Goal: Information Seeking & Learning: Learn about a topic

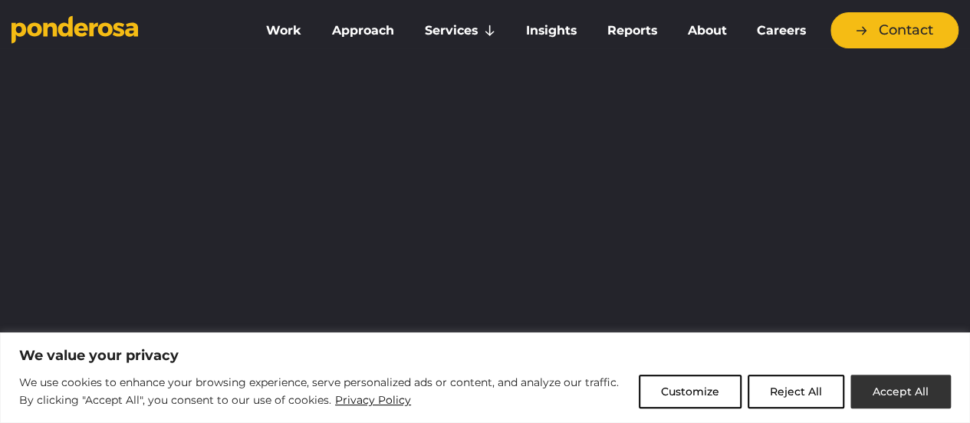
click at [897, 380] on button "Accept All" at bounding box center [901, 391] width 100 height 34
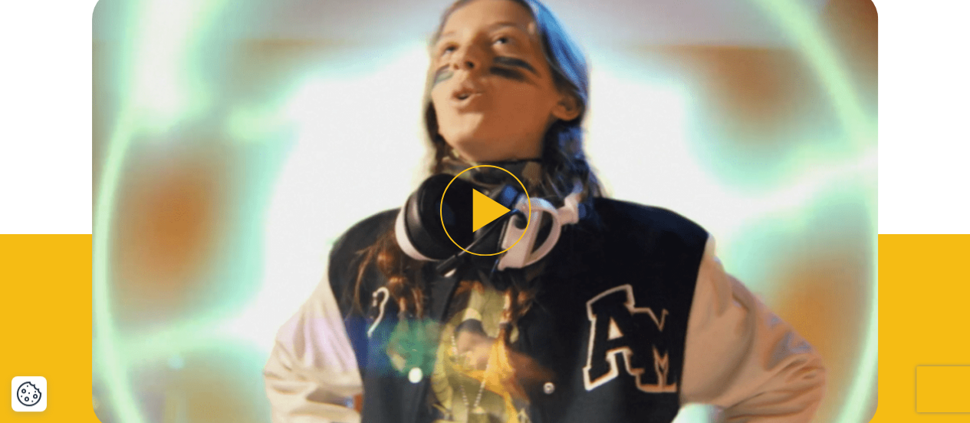
scroll to position [1001, 0]
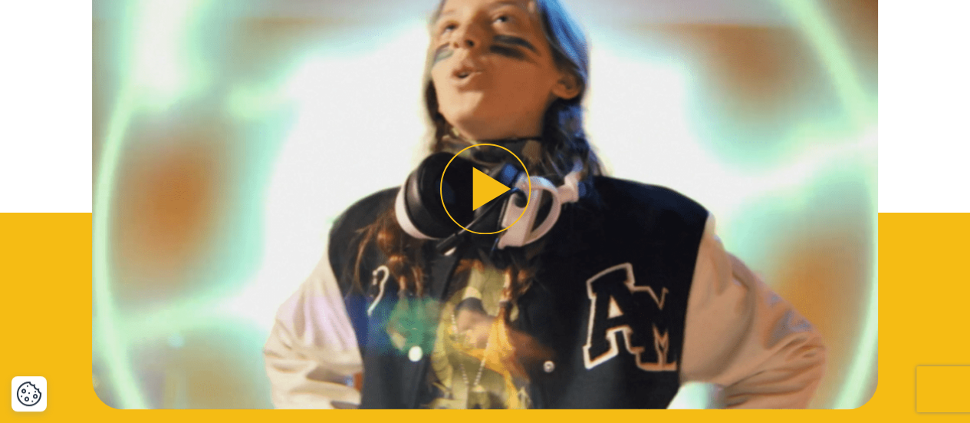
click at [496, 186] on button "Play video" at bounding box center [484, 188] width 785 height 442
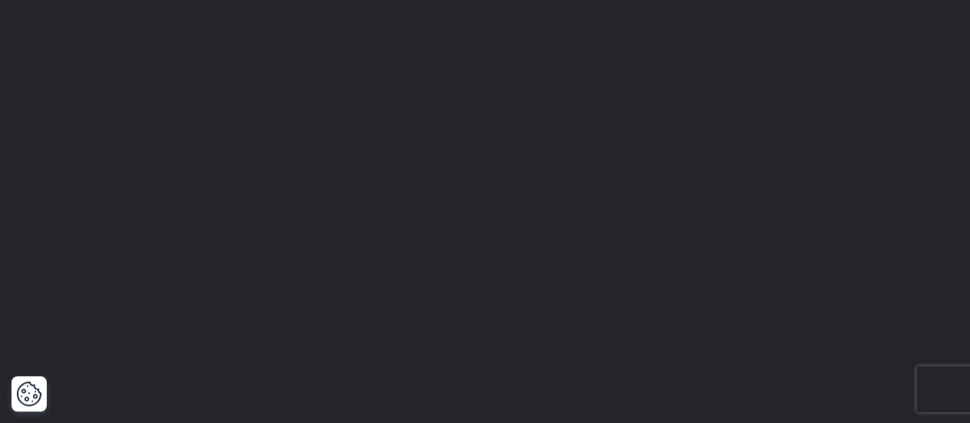
scroll to position [0, 0]
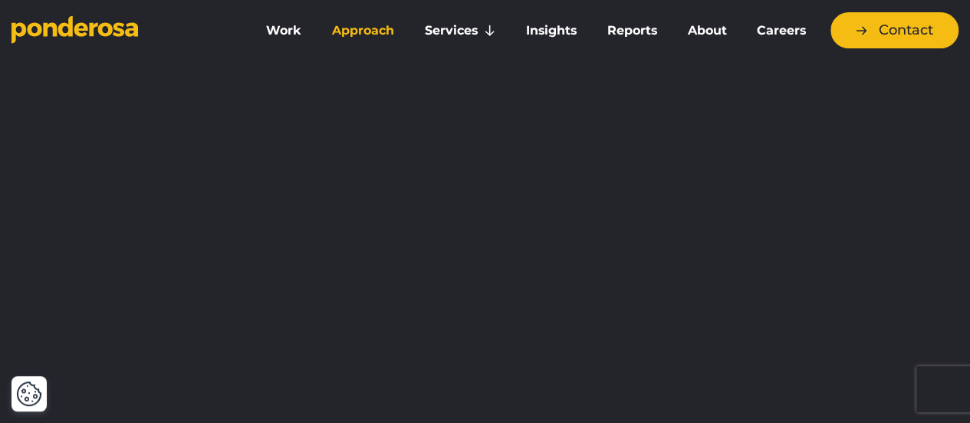
click at [372, 40] on link "Approach" at bounding box center [363, 31] width 87 height 32
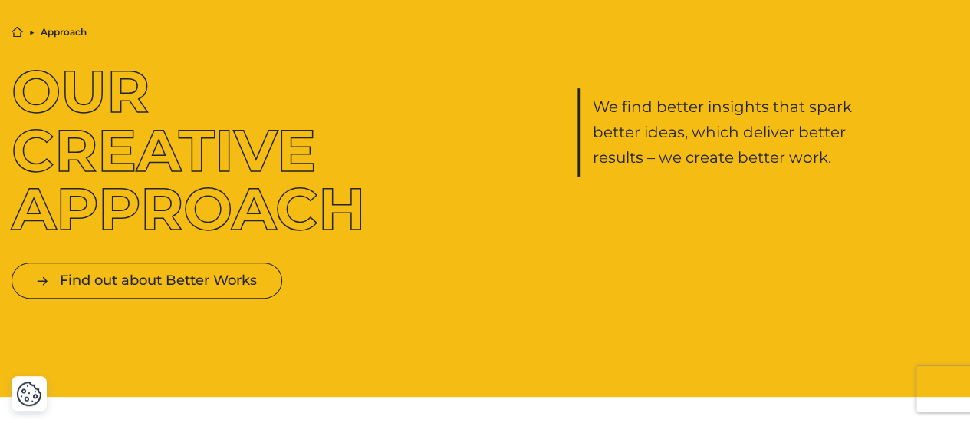
click at [816, 225] on div "Home ▶︎ Approach Our Creative Approach We find better insights that spark bette…" at bounding box center [485, 132] width 970 height 212
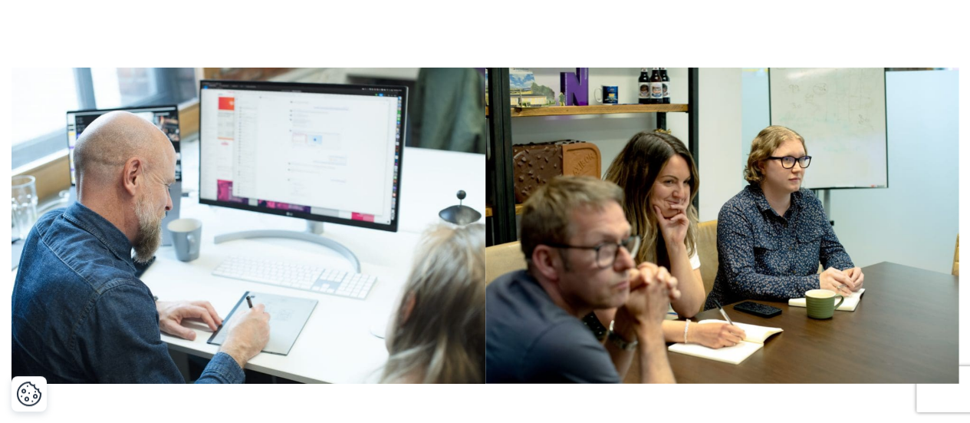
scroll to position [1673, 0]
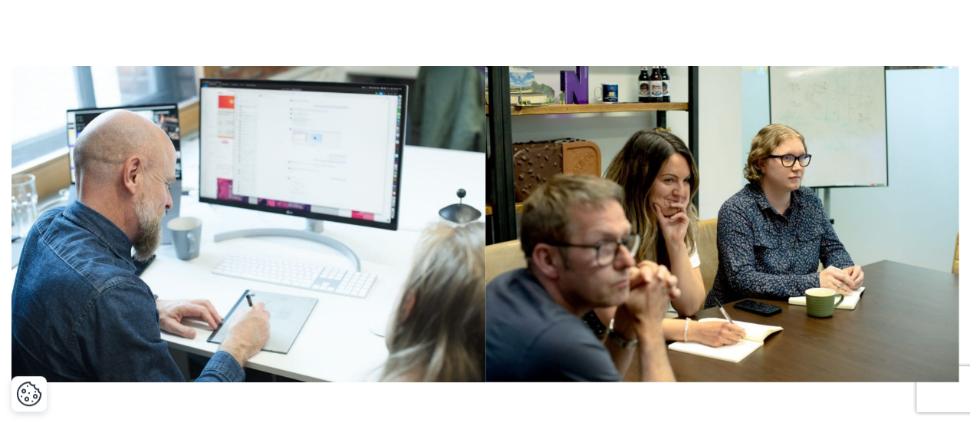
click at [856, 210] on img at bounding box center [722, 224] width 474 height 316
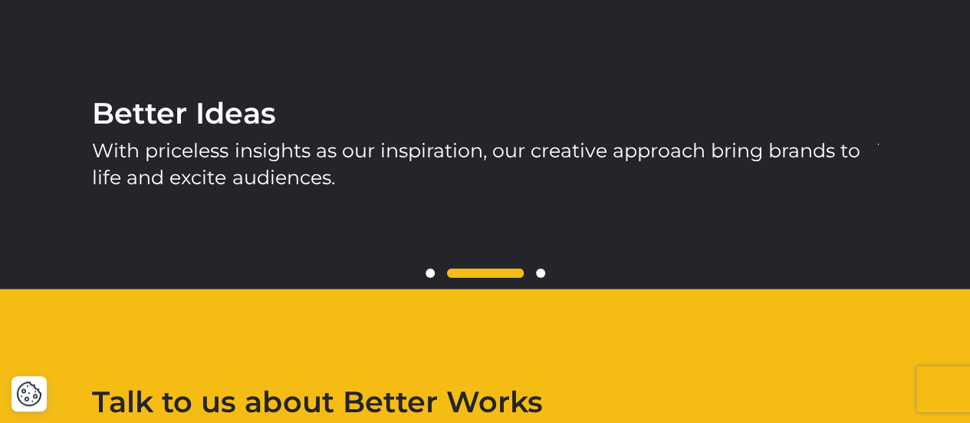
scroll to position [2107, 0]
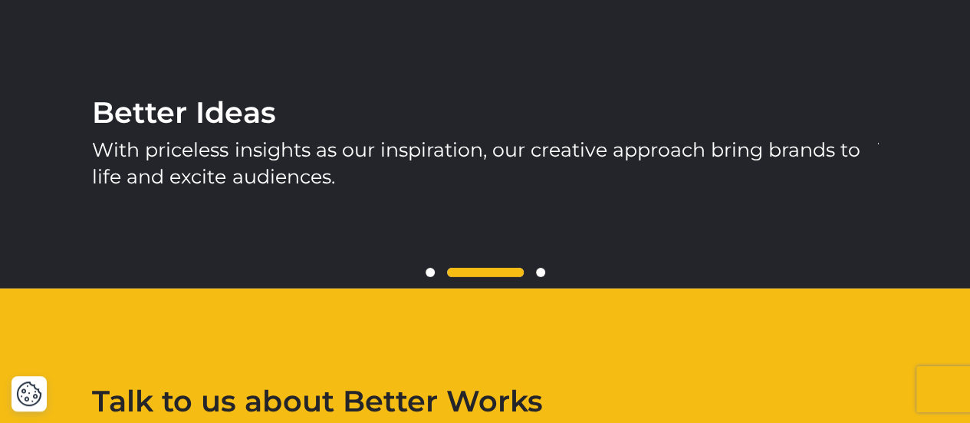
click at [834, 202] on div "Better Ideas With priceless insights as our inspiration, our creative approach …" at bounding box center [484, 142] width 785 height 291
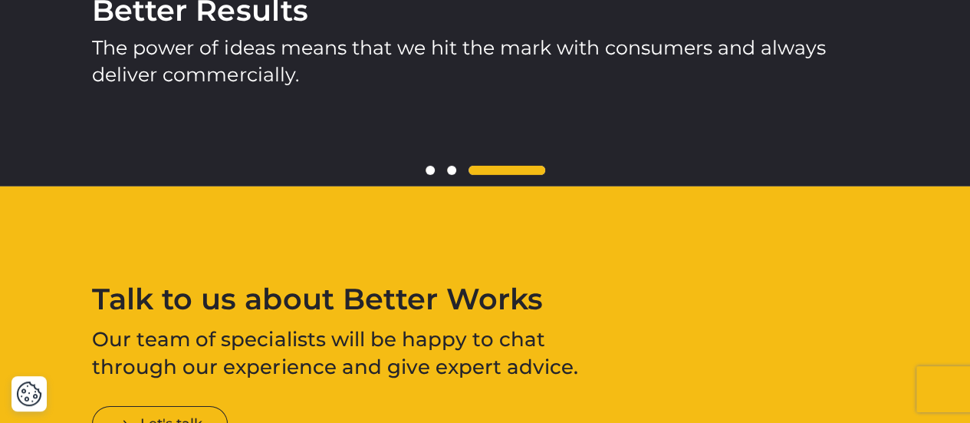
click at [758, 325] on div "Talk to us about Better Works Our team of specialists will be happy to chat thr…" at bounding box center [485, 363] width 970 height 157
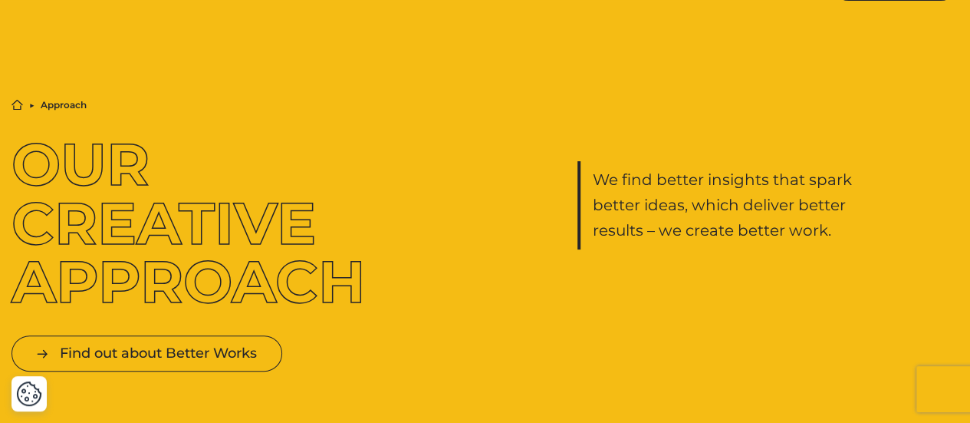
scroll to position [0, 0]
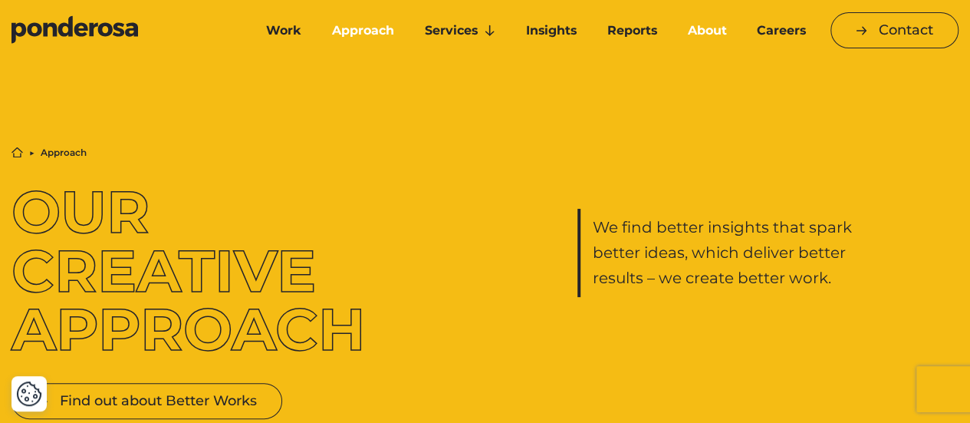
click at [707, 38] on link "About" at bounding box center [707, 31] width 64 height 32
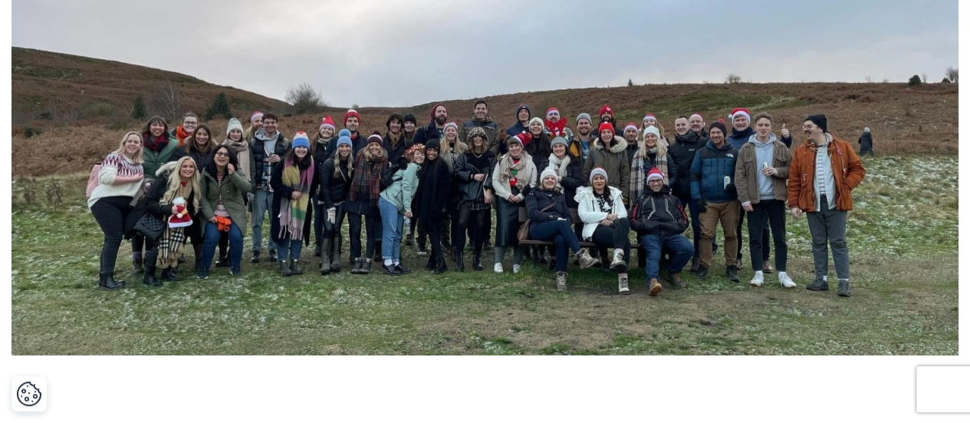
scroll to position [572, 0]
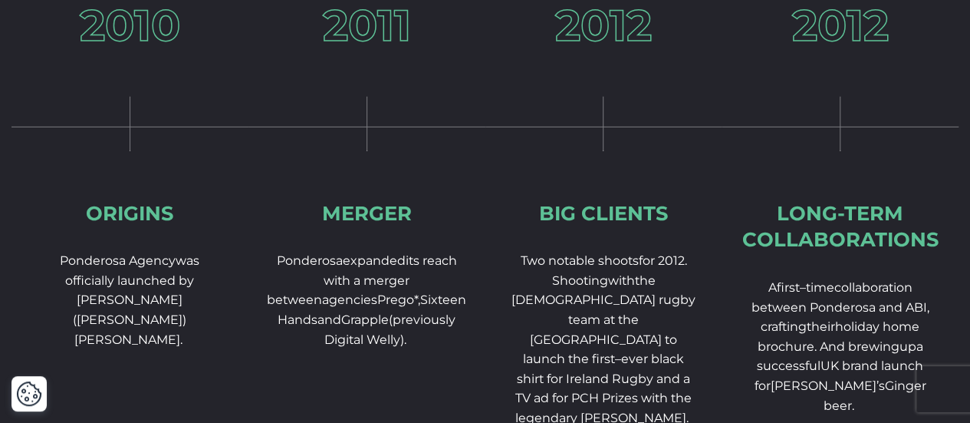
scroll to position [2303, 0]
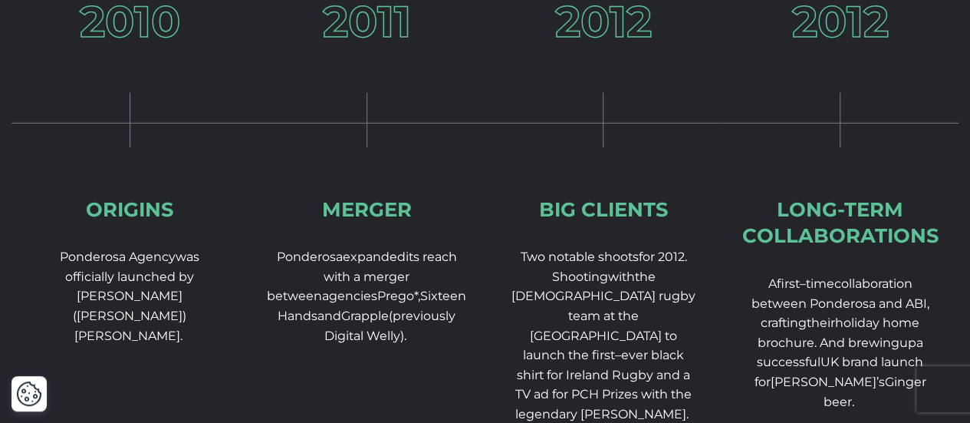
click at [540, 253] on div "2012 Big Clients Two notable shoots for 2012. Shooting w ith the Irish rugby te…" at bounding box center [603, 261] width 237 height 522
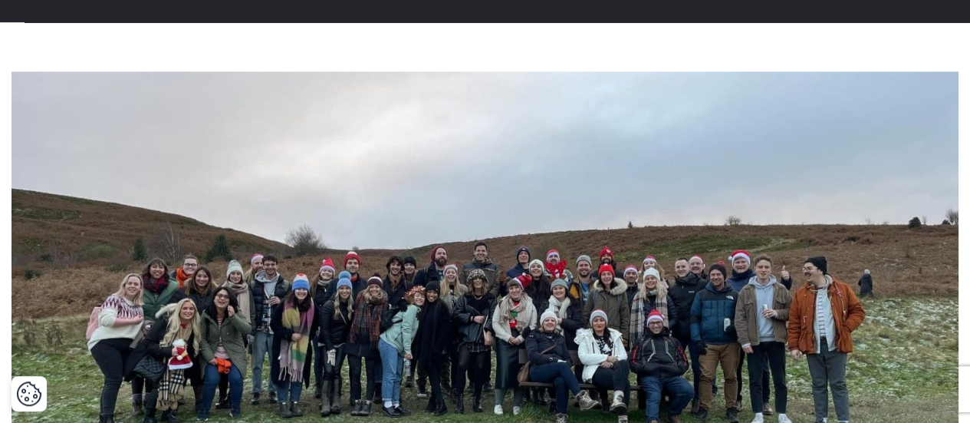
scroll to position [0, 0]
